Goal: Information Seeking & Learning: Understand process/instructions

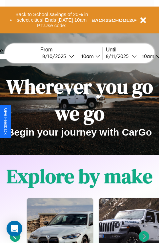
click at [51, 20] on button "Back to School savings of 20% in select cities! Ends [DATE] 10am PT. Use code:" at bounding box center [51, 20] width 79 height 20
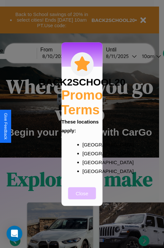
click at [82, 198] on button "Close" at bounding box center [82, 193] width 28 height 12
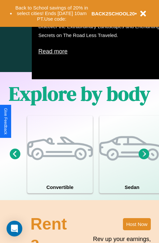
scroll to position [794, 0]
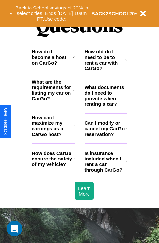
click at [105, 106] on h3 "What documents do I need to provide when renting a car?" at bounding box center [105, 96] width 41 height 22
click at [73, 161] on icon at bounding box center [74, 158] width 2 height 5
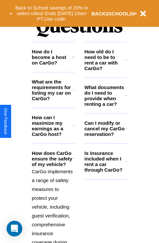
click at [53, 66] on h3 "How do I become a host on CarGo?" at bounding box center [52, 57] width 40 height 17
click at [73, 161] on icon at bounding box center [74, 158] width 2 height 5
